Goal: Task Accomplishment & Management: Manage account settings

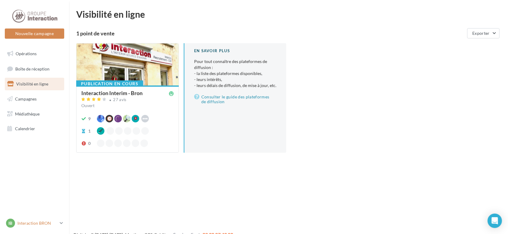
click at [55, 224] on p "Interaction BRON" at bounding box center [37, 223] width 40 height 6
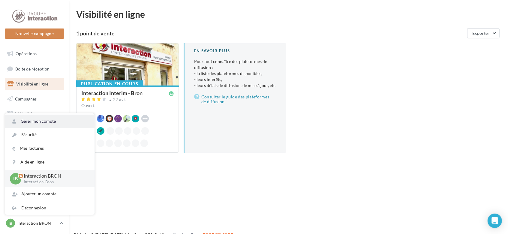
click at [45, 122] on link "Gérer mon compte" at bounding box center [49, 122] width 89 height 14
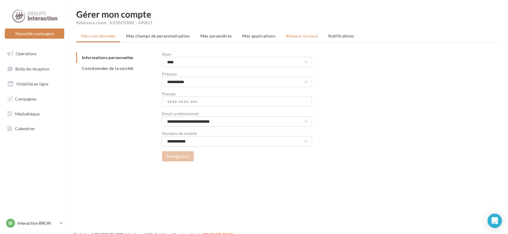
click at [286, 36] on span "Réseaux sociaux" at bounding box center [302, 35] width 32 height 5
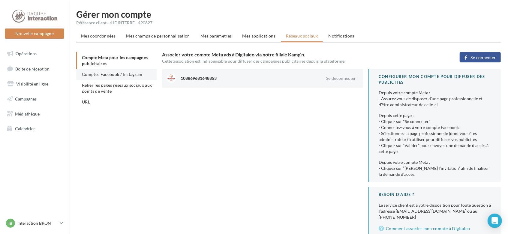
click at [119, 75] on span "Comptes Facebook / Instagram" at bounding box center [112, 74] width 61 height 5
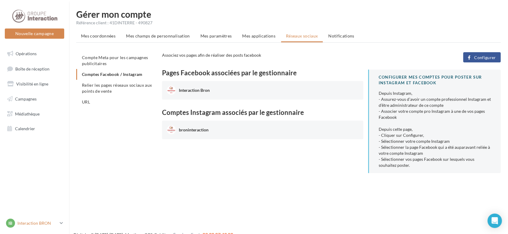
click at [63, 221] on icon at bounding box center [61, 223] width 3 height 5
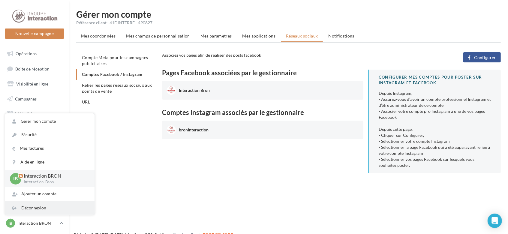
click at [58, 208] on div "Déconnexion" at bounding box center [49, 208] width 89 height 14
